Goal: Find specific page/section: Find specific page/section

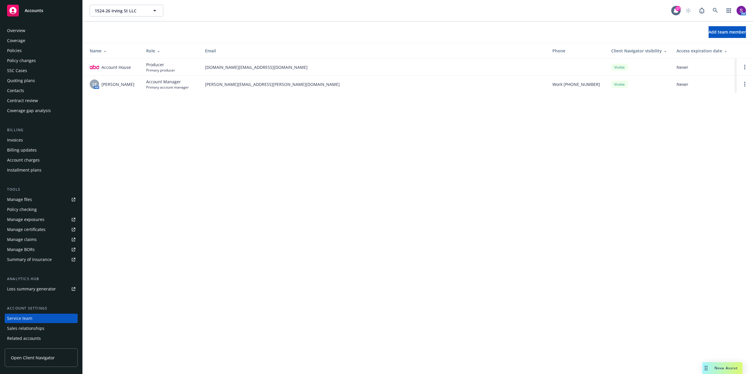
scroll to position [19, 0]
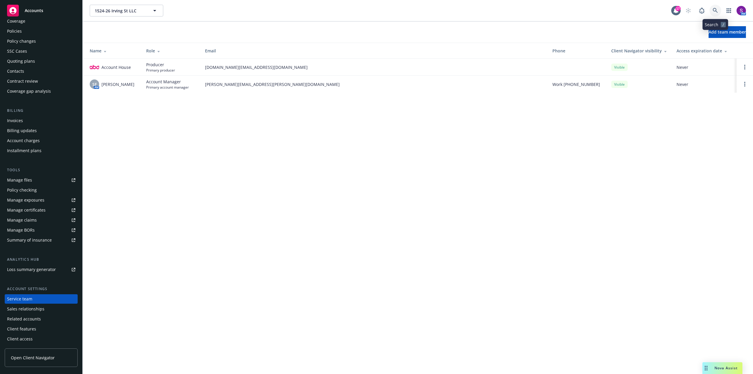
click at [715, 11] on icon at bounding box center [715, 10] width 5 height 5
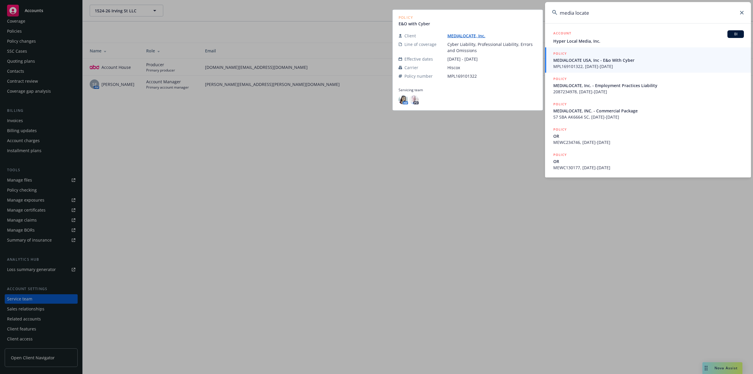
type input "media locate"
click at [582, 64] on span "MPL169101322, [DATE]-[DATE]" at bounding box center [648, 66] width 191 height 6
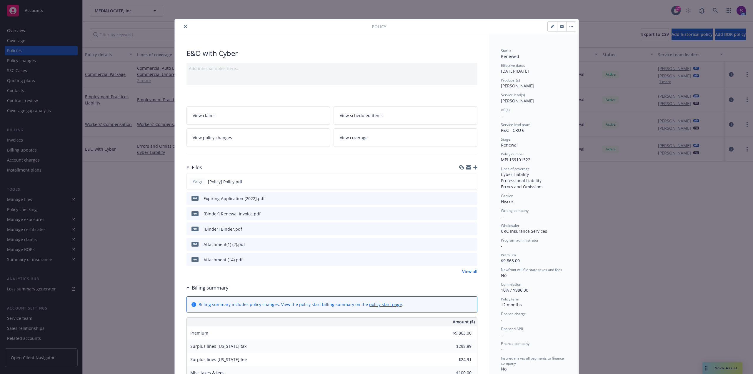
click at [184, 27] on icon "close" at bounding box center [186, 27] width 4 height 4
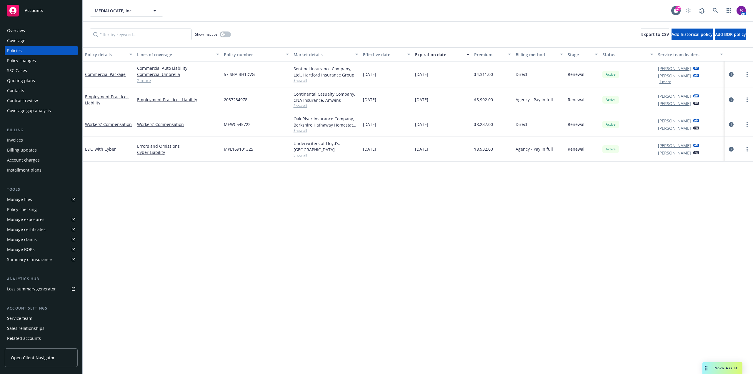
click at [45, 35] on div "Overview" at bounding box center [41, 30] width 68 height 9
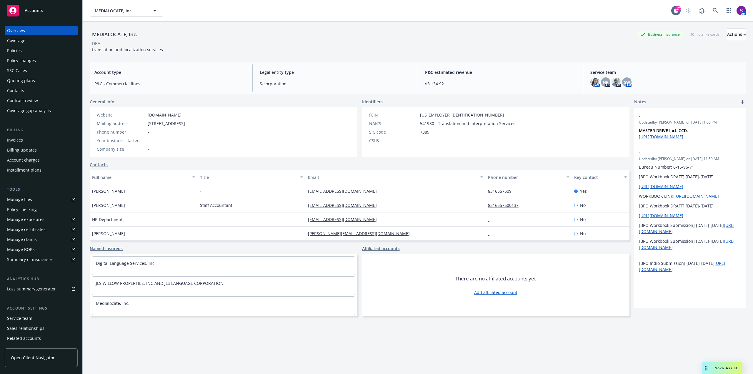
click at [41, 31] on div "Overview" at bounding box center [41, 30] width 68 height 9
click at [19, 52] on div "Policies" at bounding box center [14, 50] width 15 height 9
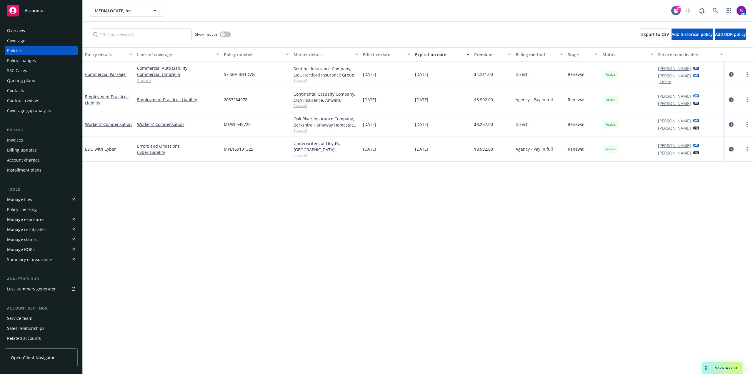
click at [27, 32] on div "Overview" at bounding box center [41, 30] width 68 height 9
